Goal: Connect with others: Establish contact or relationships with other users

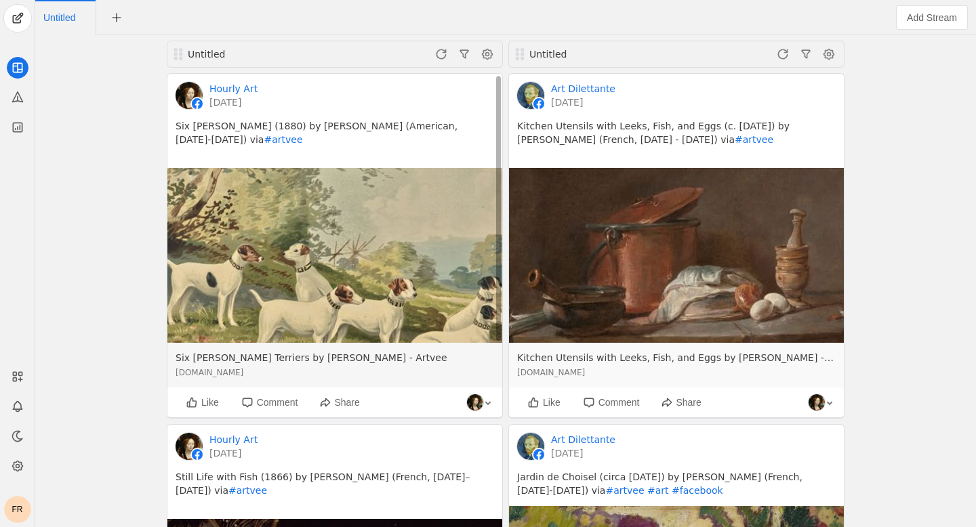
click at [314, 203] on img at bounding box center [334, 256] width 335 height 176
click at [16, 101] on icon at bounding box center [17, 97] width 10 height 10
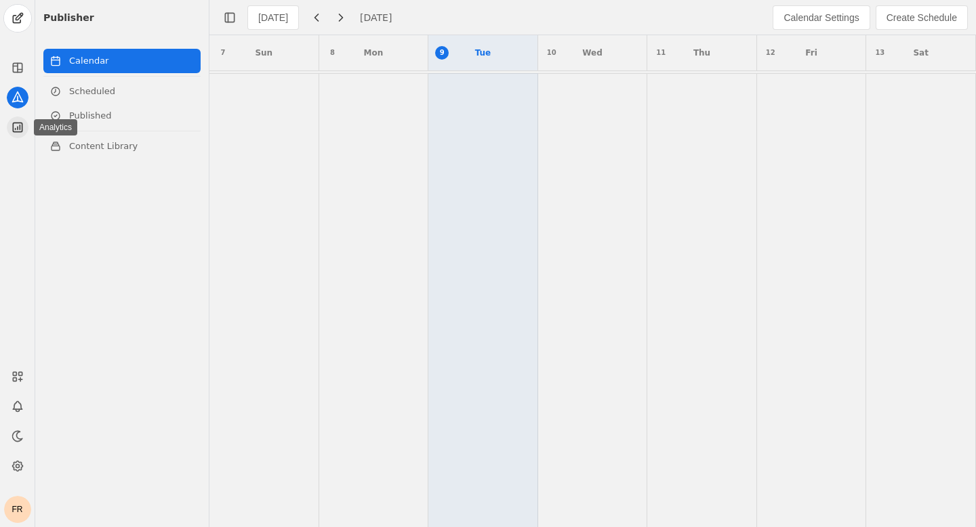
click at [14, 125] on icon at bounding box center [18, 128] width 14 height 14
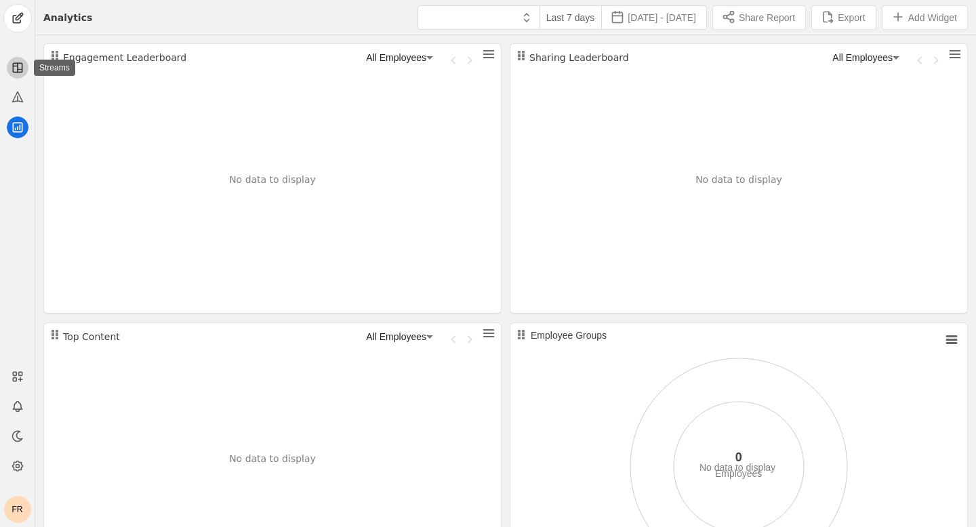
click at [14, 77] on app-icon at bounding box center [18, 68] width 22 height 22
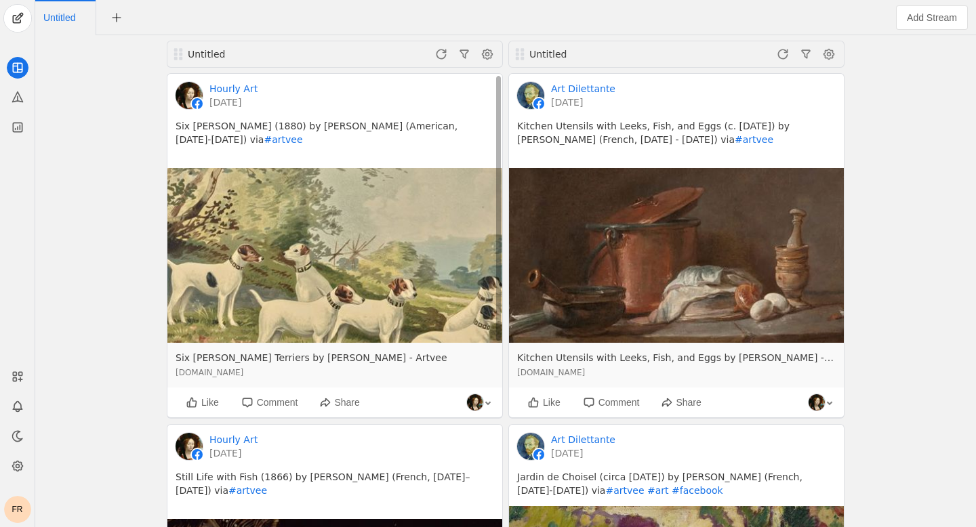
click at [196, 103] on icon at bounding box center [197, 103] width 11 height 11
click at [199, 102] on icon at bounding box center [197, 103] width 11 height 11
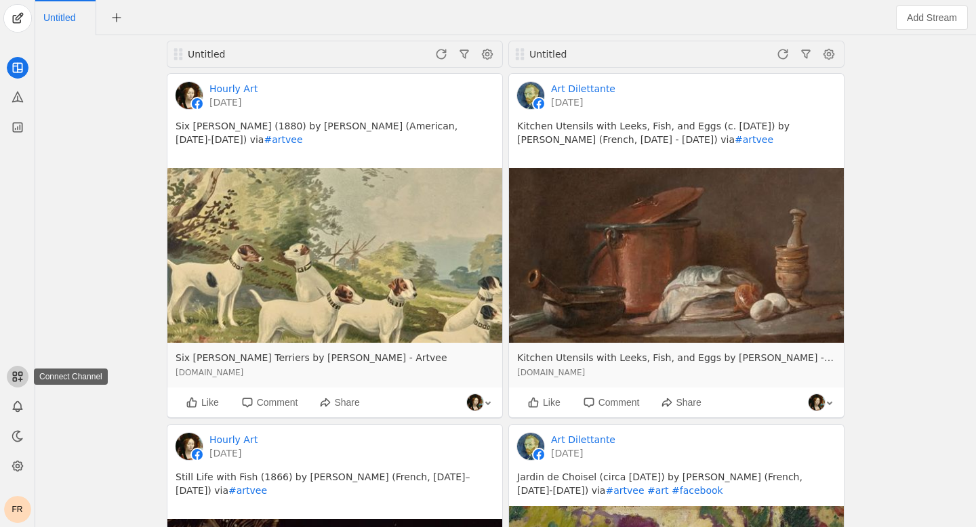
click at [15, 382] on icon at bounding box center [18, 377] width 14 height 14
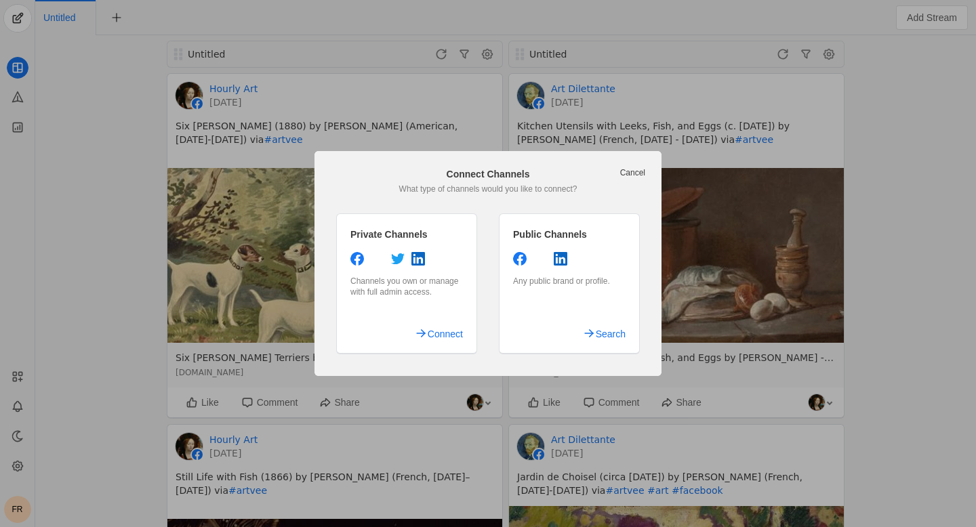
click at [634, 170] on link "Cancel" at bounding box center [632, 172] width 25 height 11
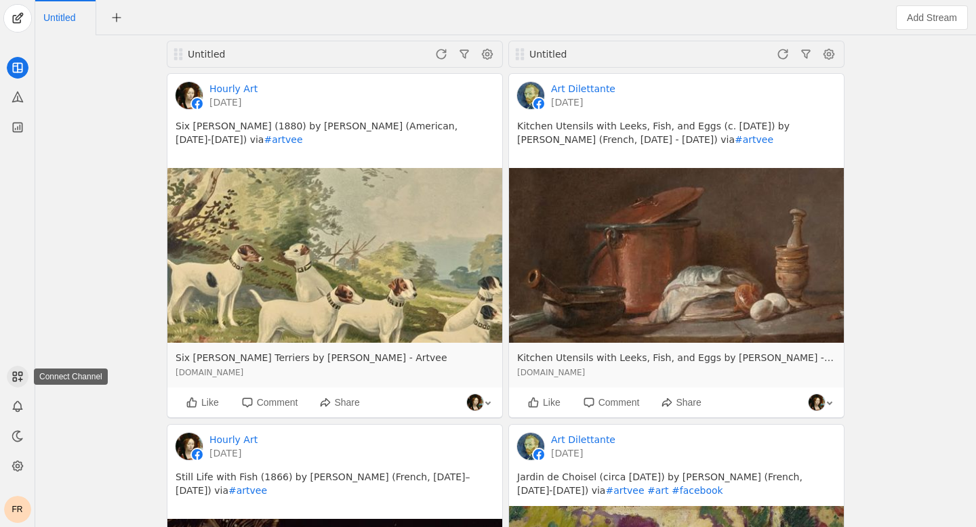
click at [7, 378] on app-icon at bounding box center [18, 377] width 22 height 22
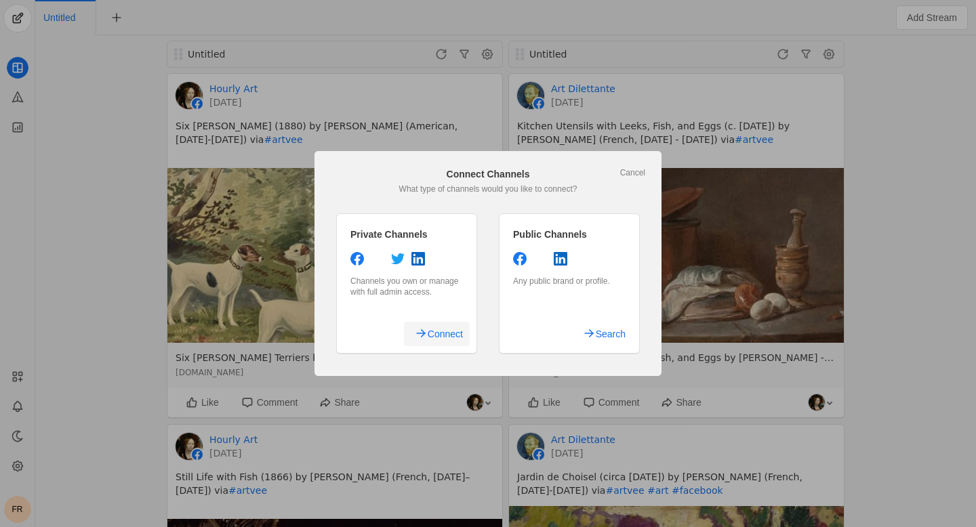
click at [428, 334] on span "Connect" at bounding box center [445, 334] width 35 height 24
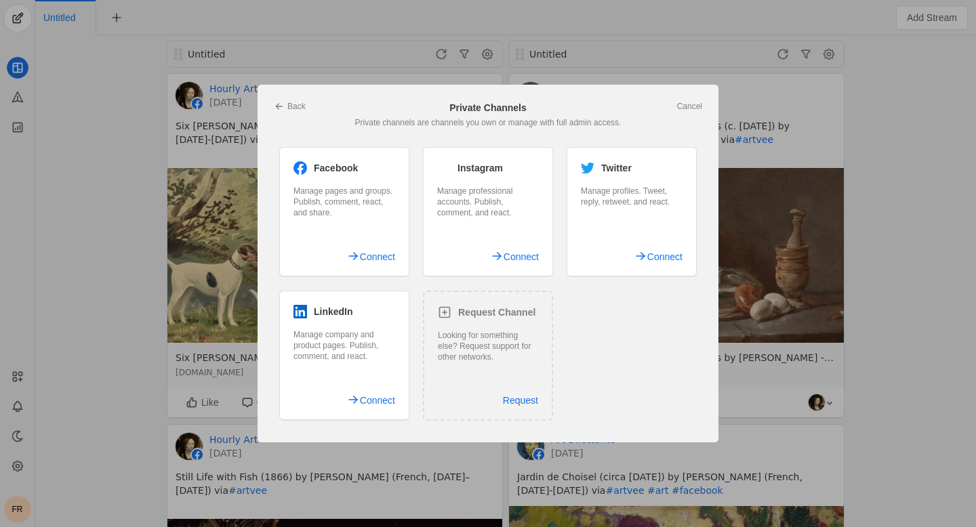
click at [348, 238] on div "Facebook Manage pages and groups. Publish, comment, react, and share. Connect" at bounding box center [344, 212] width 130 height 130
click at [360, 251] on span "Connect" at bounding box center [377, 257] width 35 height 24
